Goal: Check status: Check status

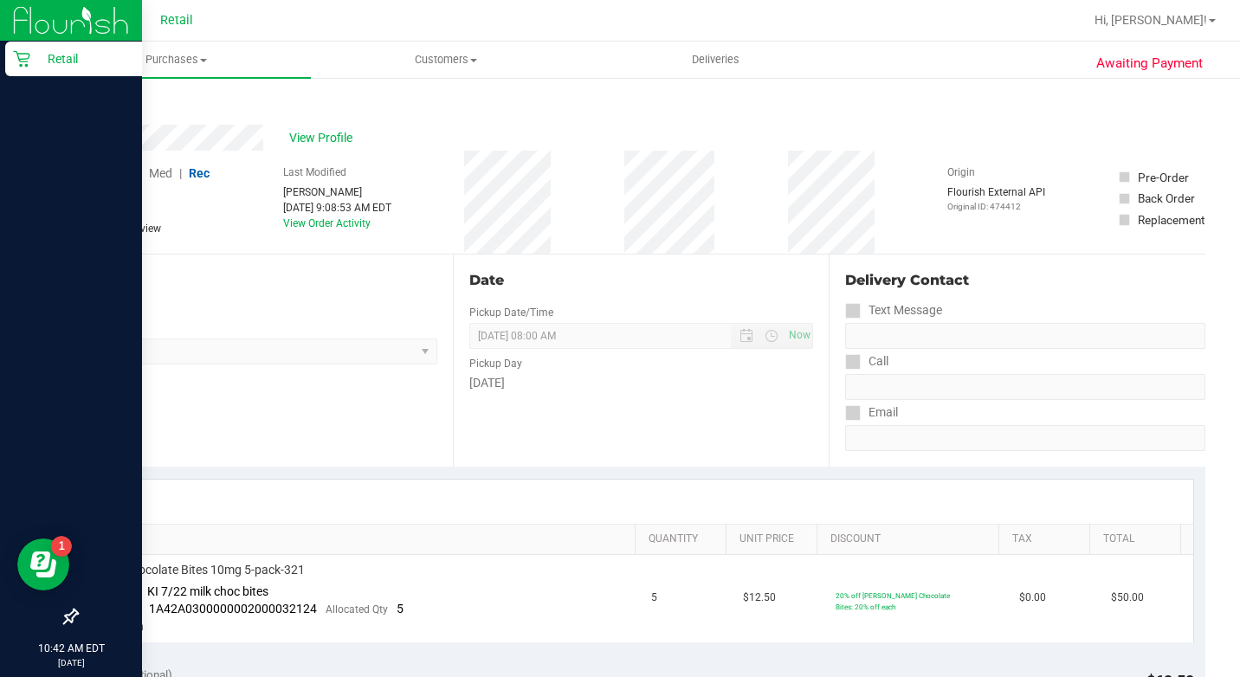
drag, startPoint x: 42, startPoint y: 59, endPoint x: 114, endPoint y: 59, distance: 72.8
click at [42, 59] on p "Retail" at bounding box center [82, 59] width 104 height 21
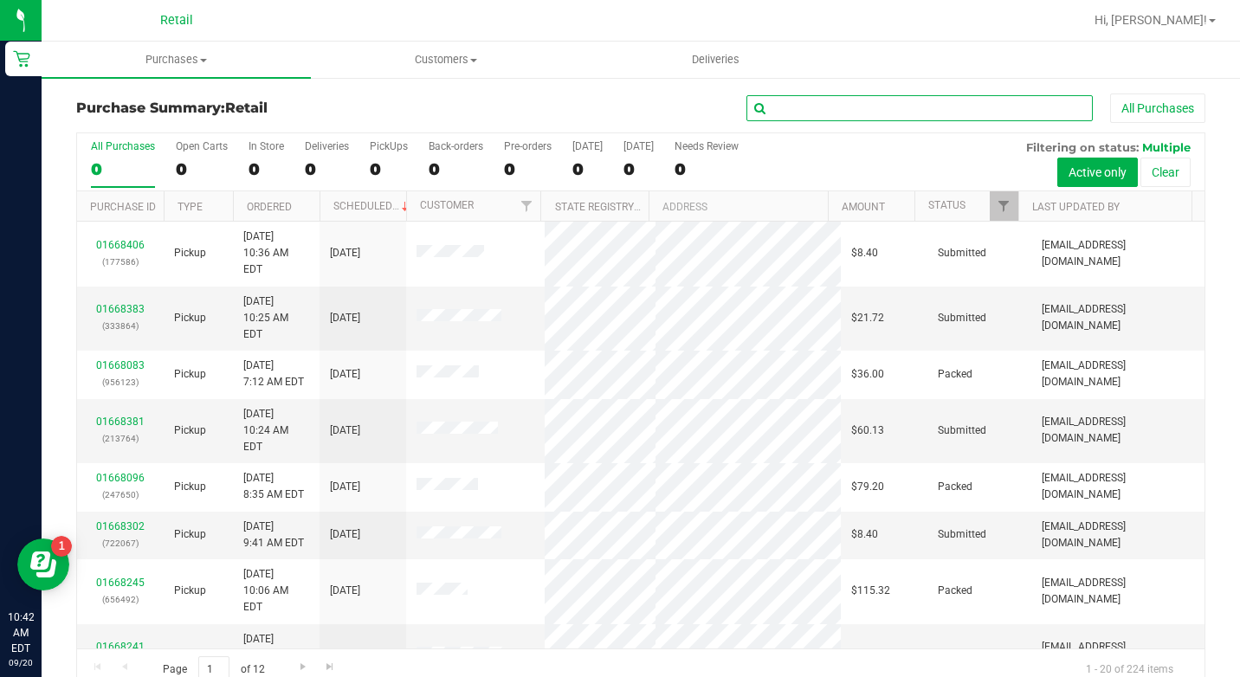
click at [897, 106] on input "text" at bounding box center [920, 108] width 346 height 26
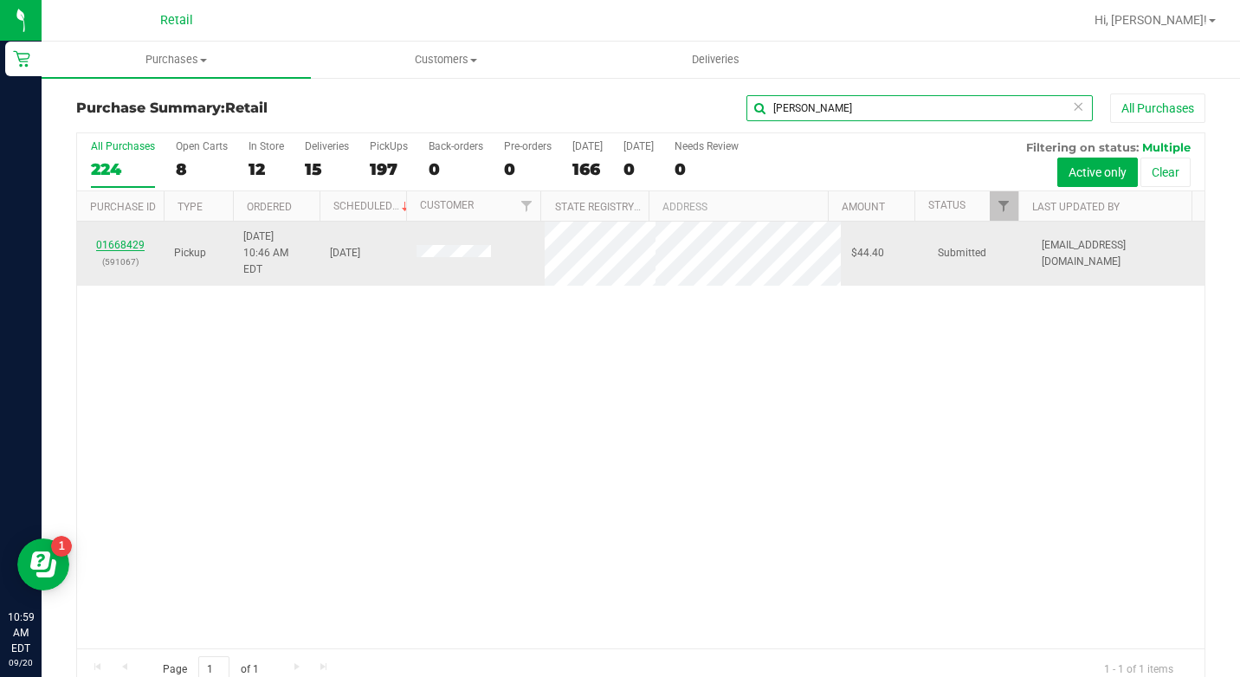
type input "[PERSON_NAME]"
click at [120, 239] on link "01668429" at bounding box center [120, 245] width 49 height 12
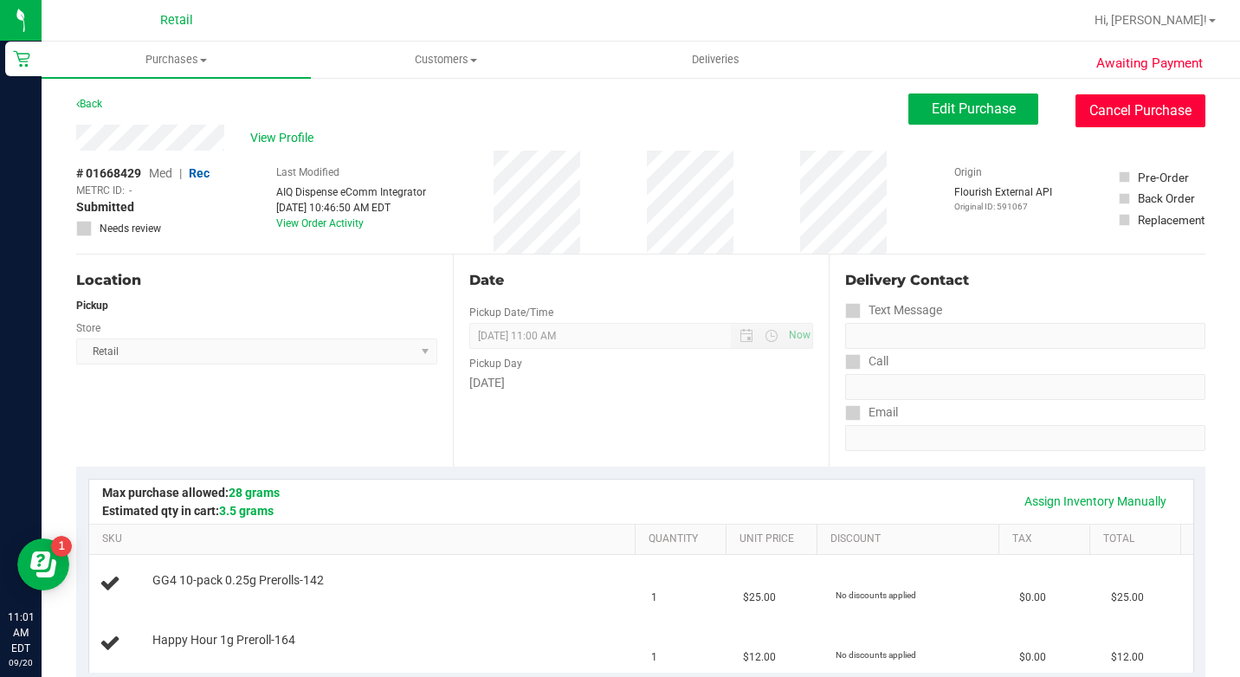
click at [1116, 117] on button "Cancel Purchase" at bounding box center [1141, 110] width 130 height 33
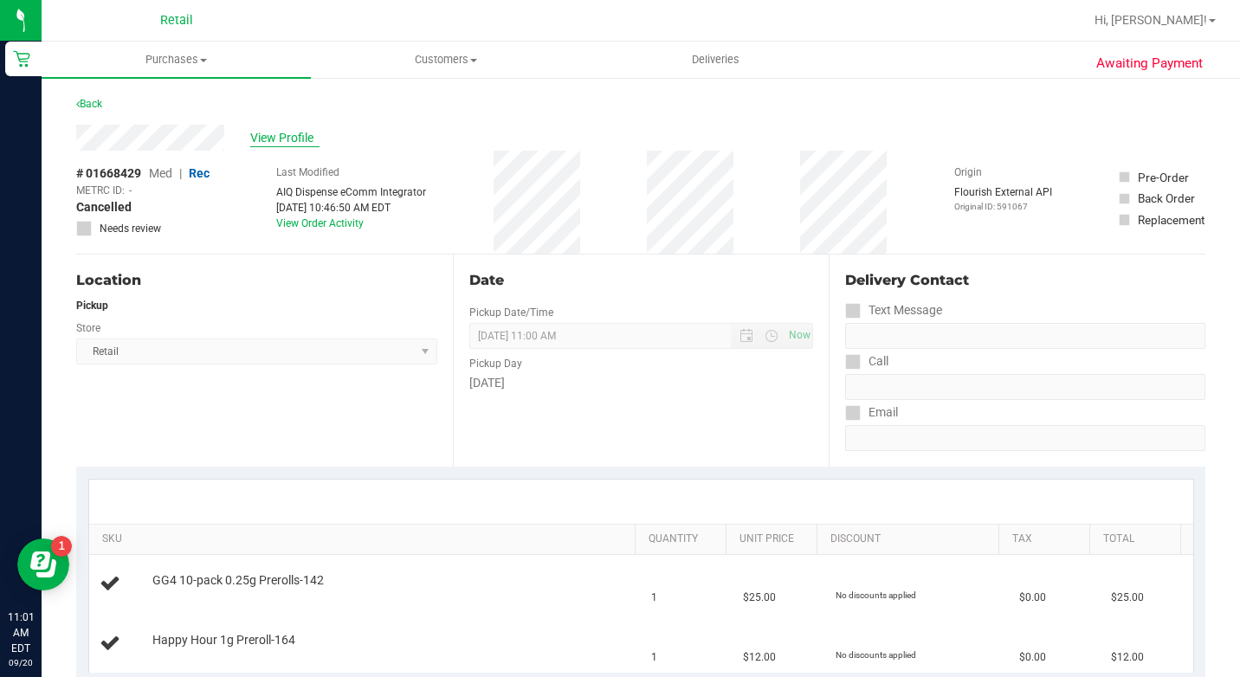
click at [265, 136] on span "View Profile" at bounding box center [284, 138] width 69 height 18
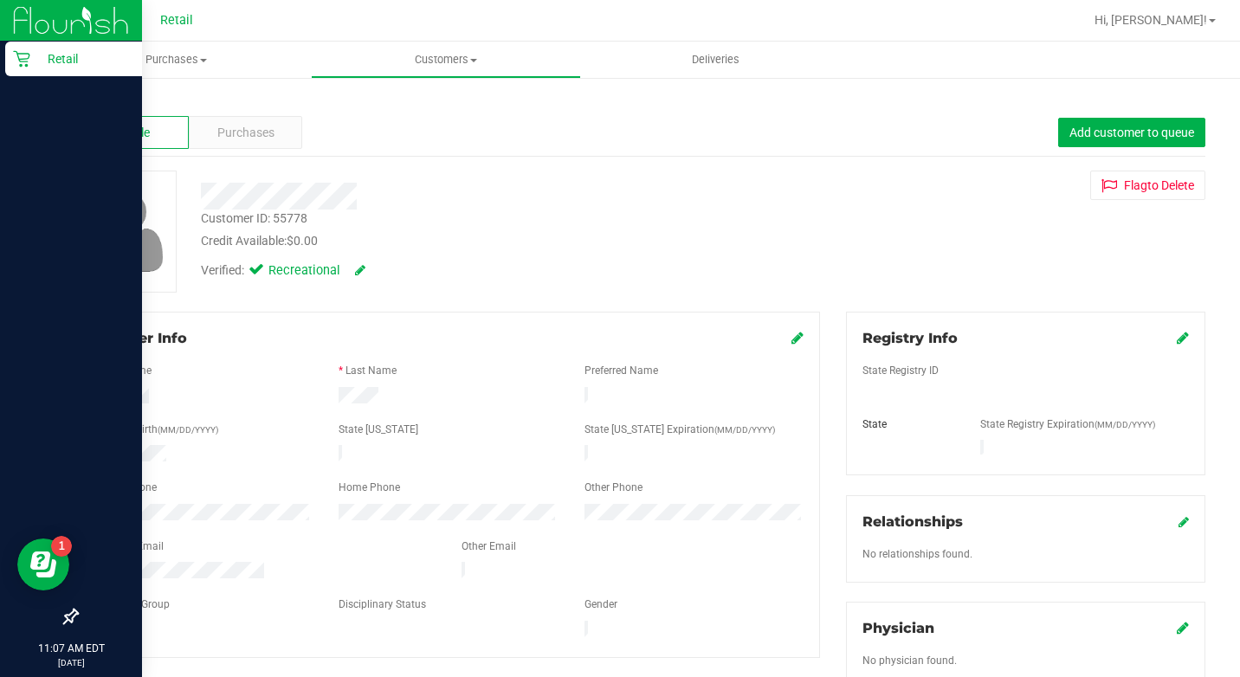
click at [41, 75] on div "Retail" at bounding box center [73, 59] width 137 height 35
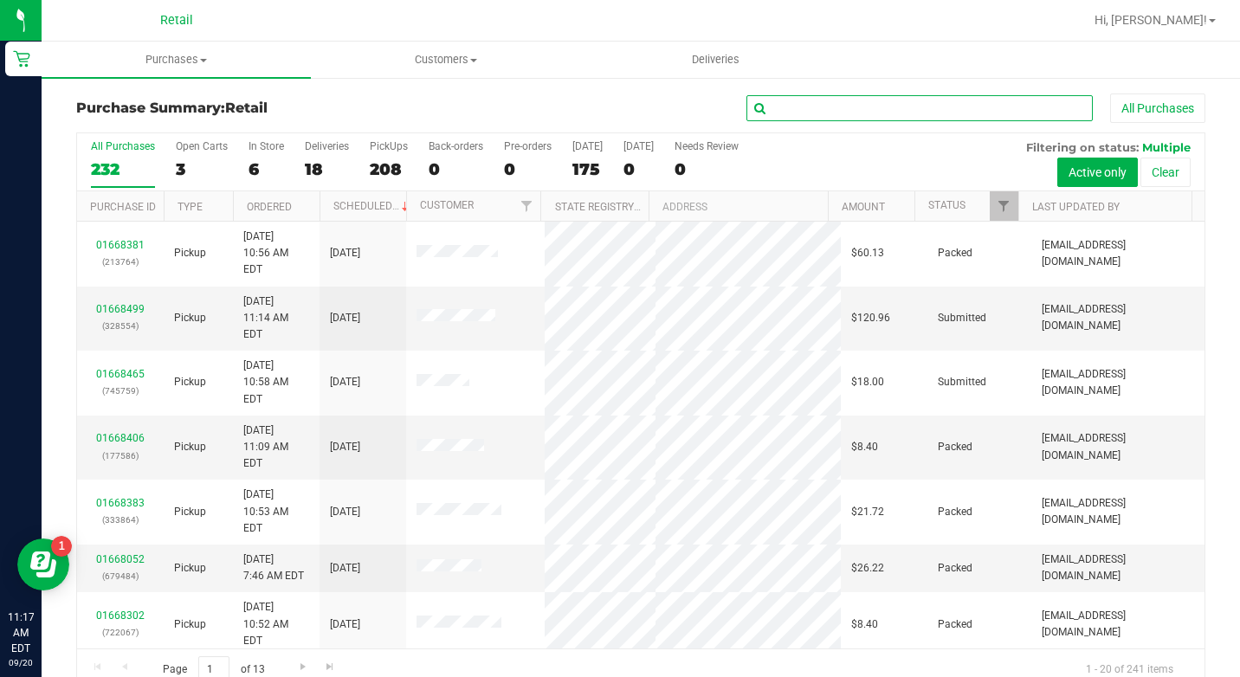
click at [815, 103] on input "text" at bounding box center [920, 108] width 346 height 26
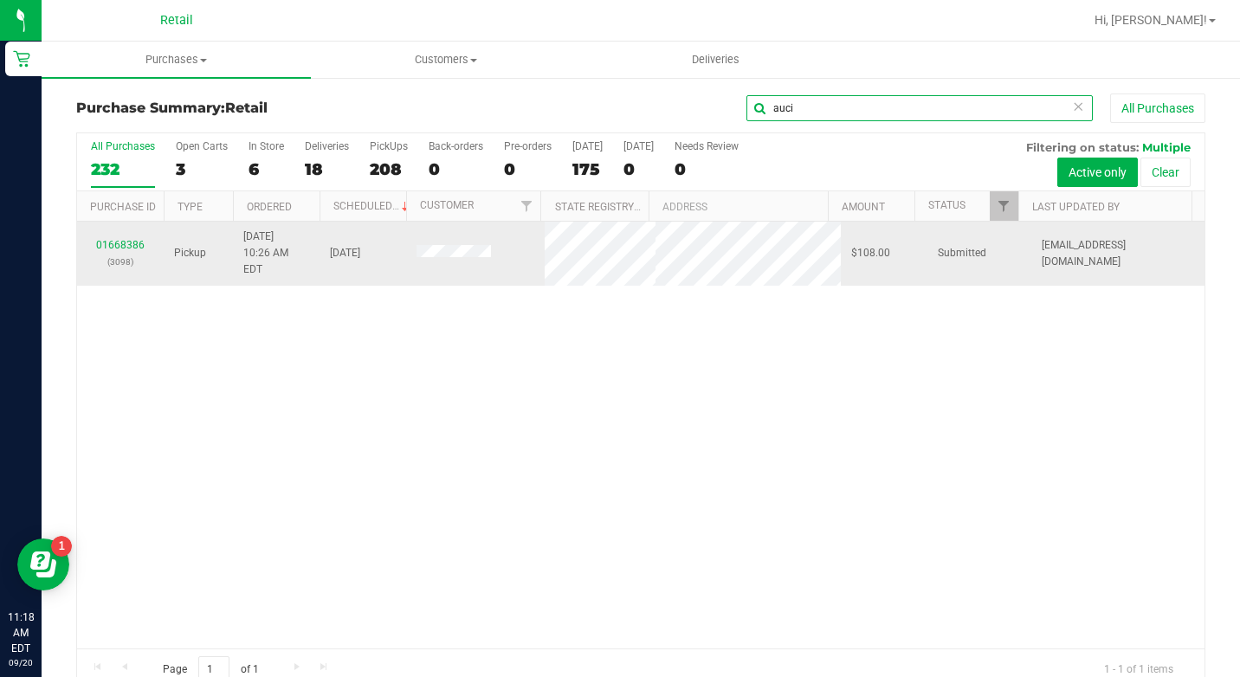
type input "auci"
click at [137, 237] on div "01668386 (3098)" at bounding box center [120, 253] width 66 height 33
click at [131, 239] on link "01668386" at bounding box center [120, 245] width 49 height 12
